Goal: Find specific page/section: Find specific page/section

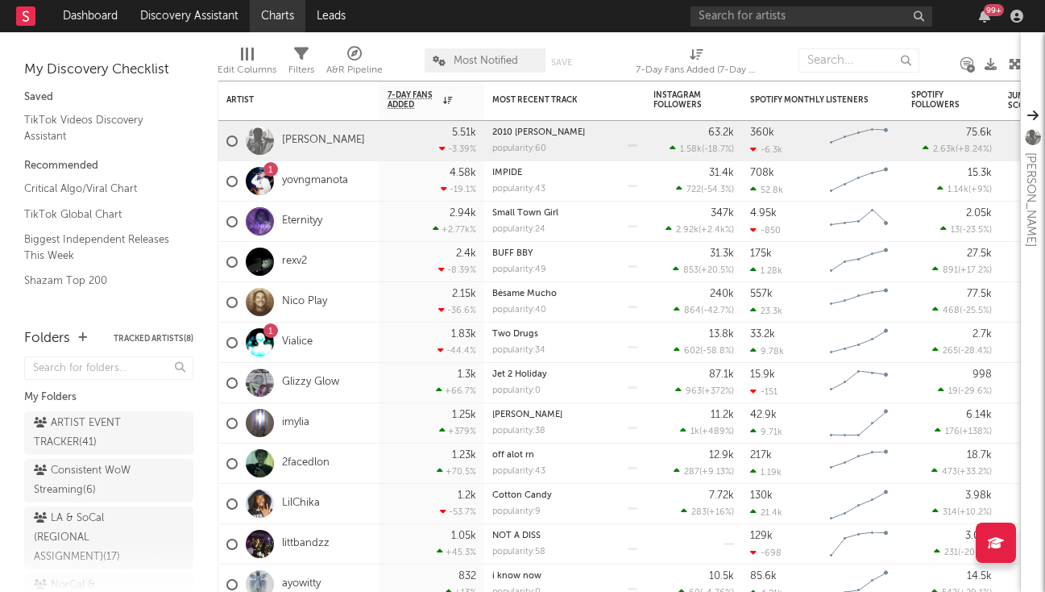
click at [280, 24] on link "Charts" at bounding box center [278, 16] width 56 height 32
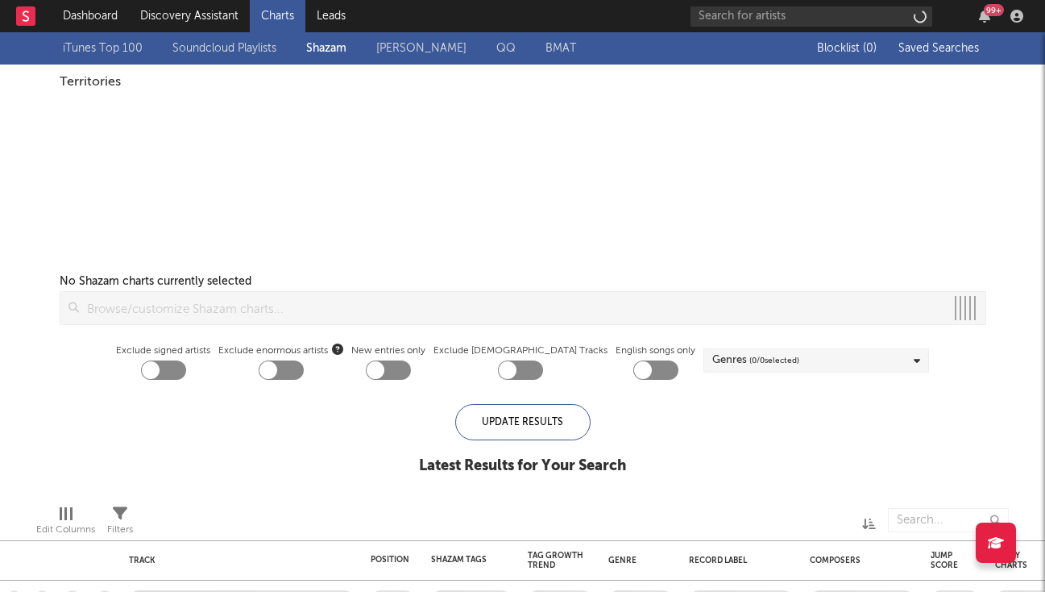
checkbox input "true"
